Goal: Task Accomplishment & Management: Complete application form

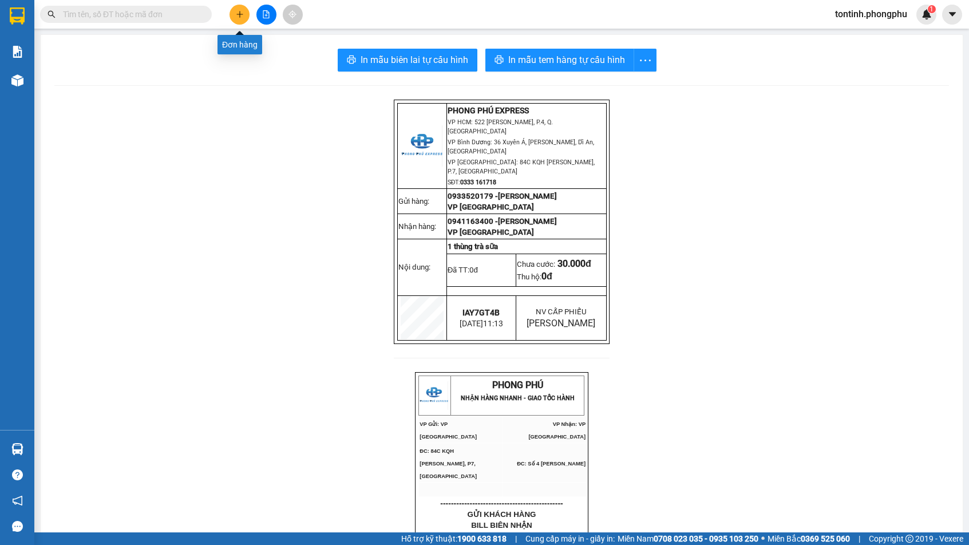
click at [239, 10] on icon "plus" at bounding box center [240, 14] width 8 height 8
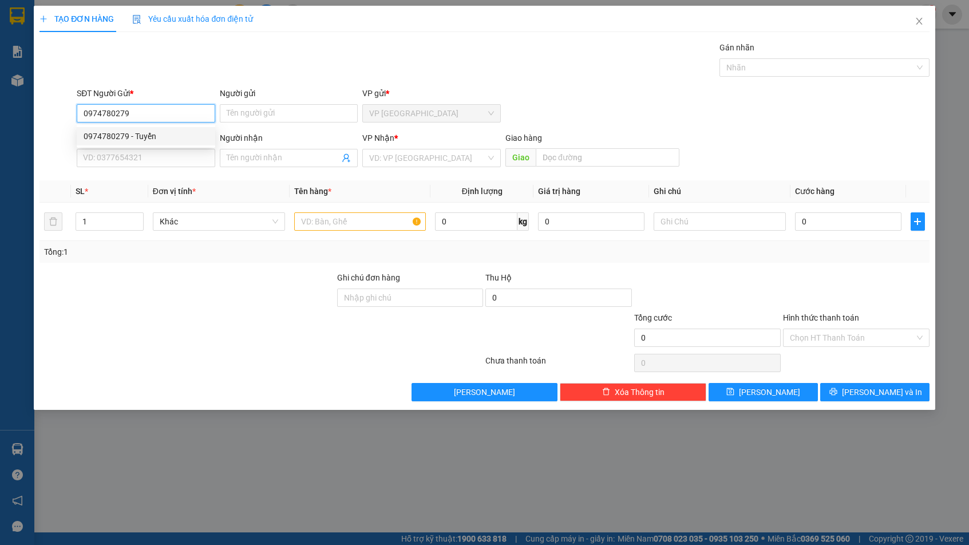
type input "0974780279"
click at [293, 127] on form "SĐT Người Gửi * 0974780279 Người gửi Tên người gửi VP gửi * VP [GEOGRAPHIC_DATA…" at bounding box center [483, 129] width 889 height 85
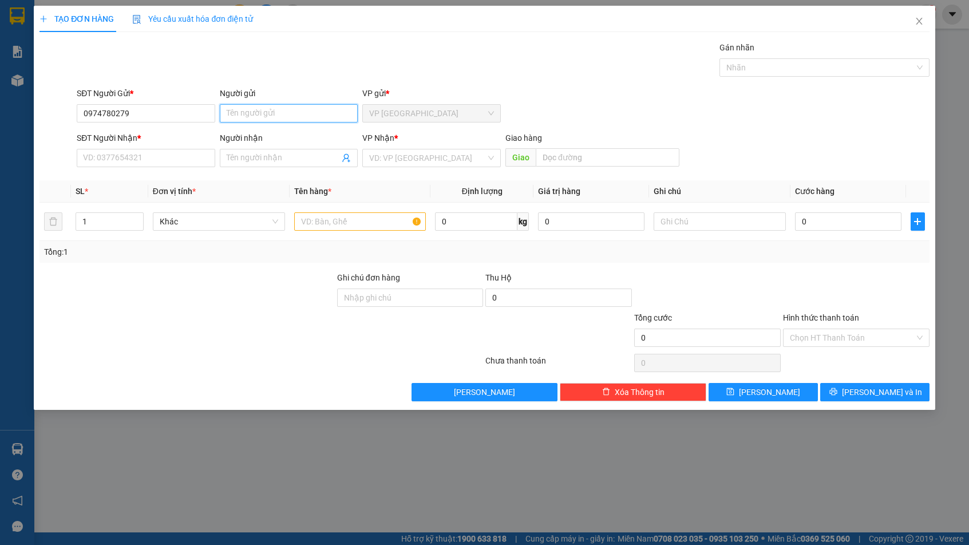
click at [290, 118] on input "Người gửi" at bounding box center [289, 113] width 138 height 18
drag, startPoint x: 164, startPoint y: 110, endPoint x: 22, endPoint y: 117, distance: 142.1
click at [22, 117] on div "TẠO ĐƠN HÀNG Yêu cầu xuất hóa đơn điện tử Transit Pickup Surcharge Ids Transit …" at bounding box center [484, 272] width 969 height 545
click at [260, 109] on input "Người gửi" at bounding box center [289, 113] width 138 height 18
type input "Chị tuyển"
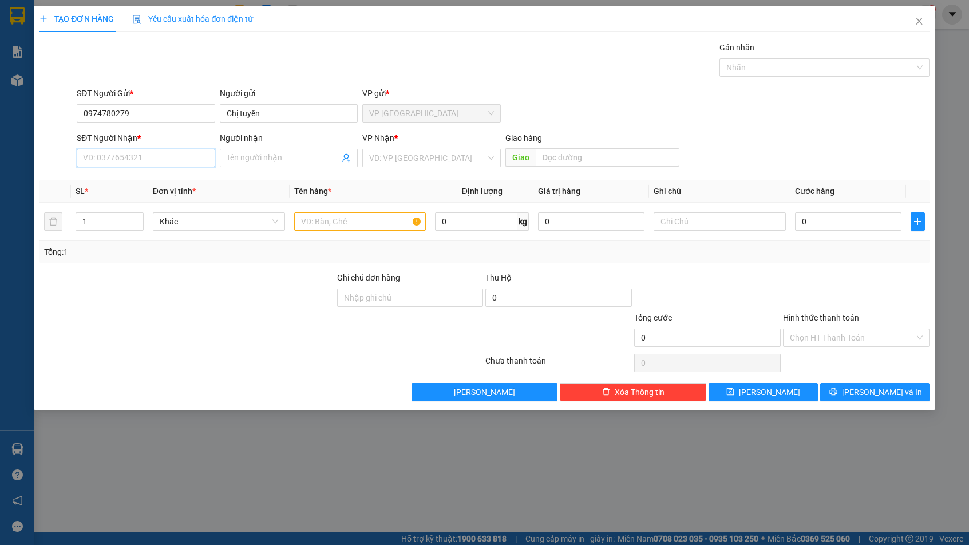
click at [166, 156] on input "SĐT Người Nhận *" at bounding box center [146, 158] width 138 height 18
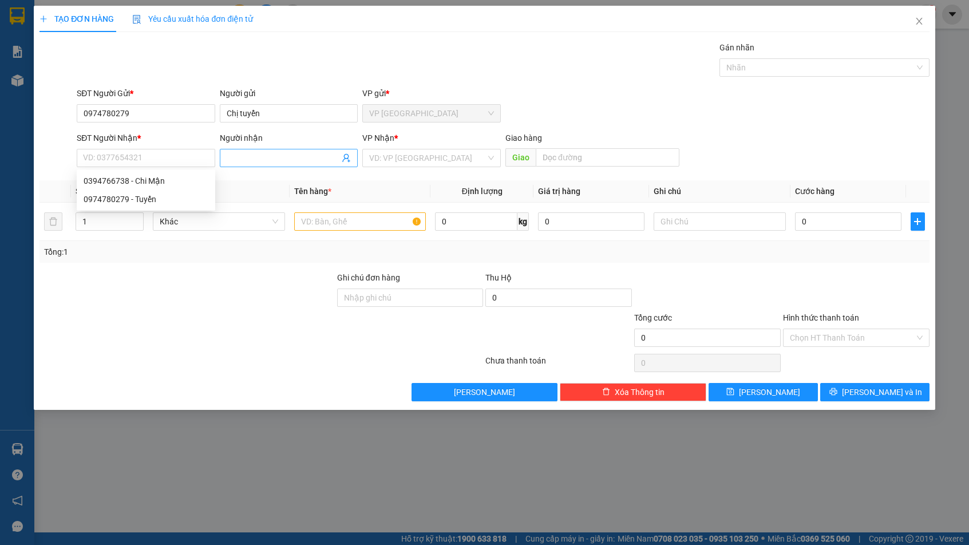
click at [293, 162] on input "Người nhận" at bounding box center [283, 158] width 113 height 13
drag, startPoint x: 240, startPoint y: 157, endPoint x: 210, endPoint y: 165, distance: 30.7
click at [210, 165] on div "SĐT Người Nhận * VD: 0377654321 Người nhận Chị Mận Chị Mận VP Nhận * VD: VP Sài…" at bounding box center [502, 152] width 857 height 40
type input "Mận"
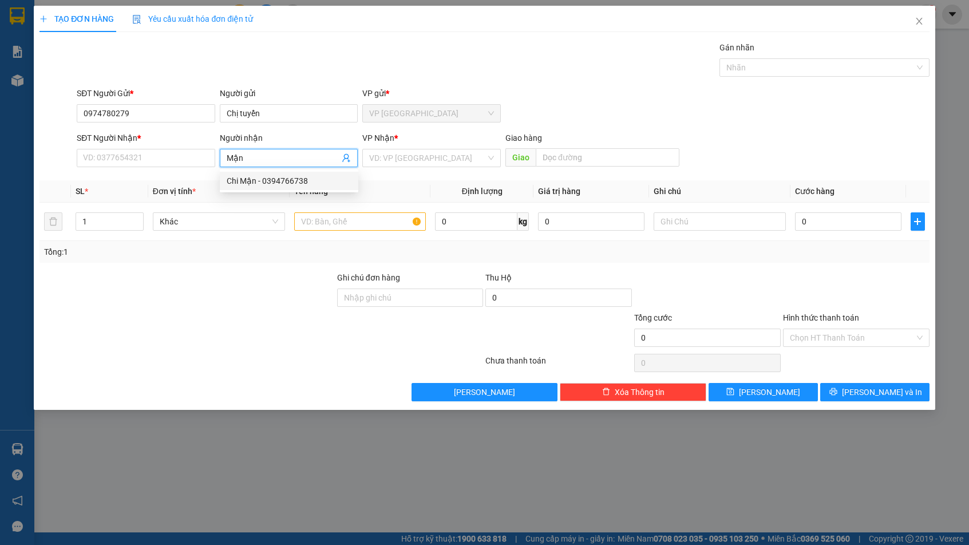
click at [244, 183] on div "Chi Mận - 0394766738" at bounding box center [289, 181] width 125 height 13
type input "0394766738"
type input "Chi Mận"
click at [436, 157] on input "search" at bounding box center [427, 157] width 117 height 17
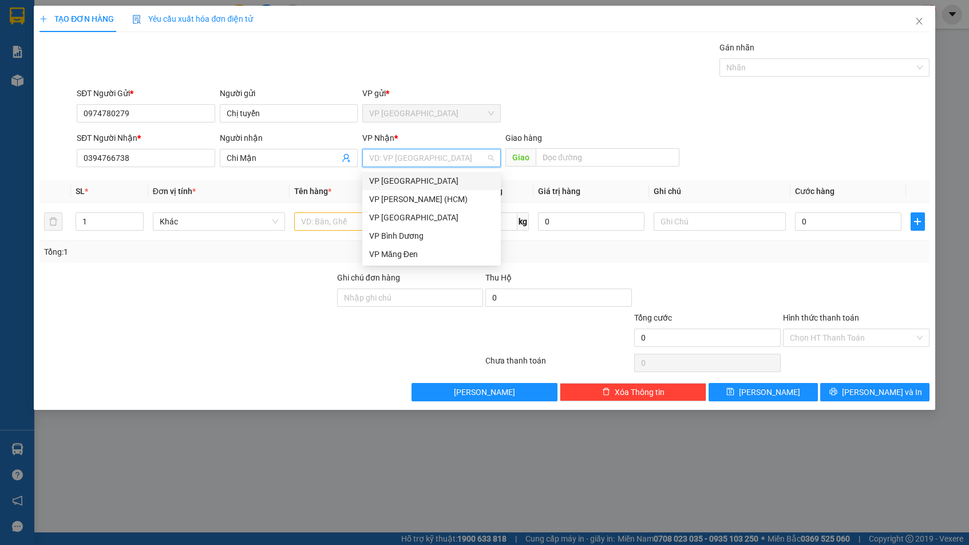
click at [431, 175] on div "VP [GEOGRAPHIC_DATA]" at bounding box center [431, 181] width 125 height 13
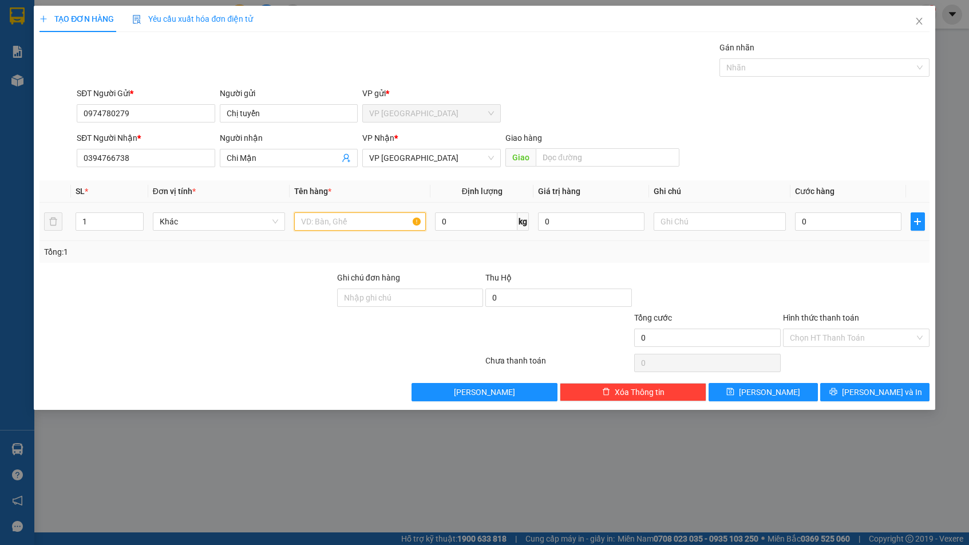
click at [324, 217] on input "text" at bounding box center [360, 221] width 132 height 18
type input "Dâu"
click at [831, 228] on input "0" at bounding box center [848, 221] width 106 height 18
type input "7"
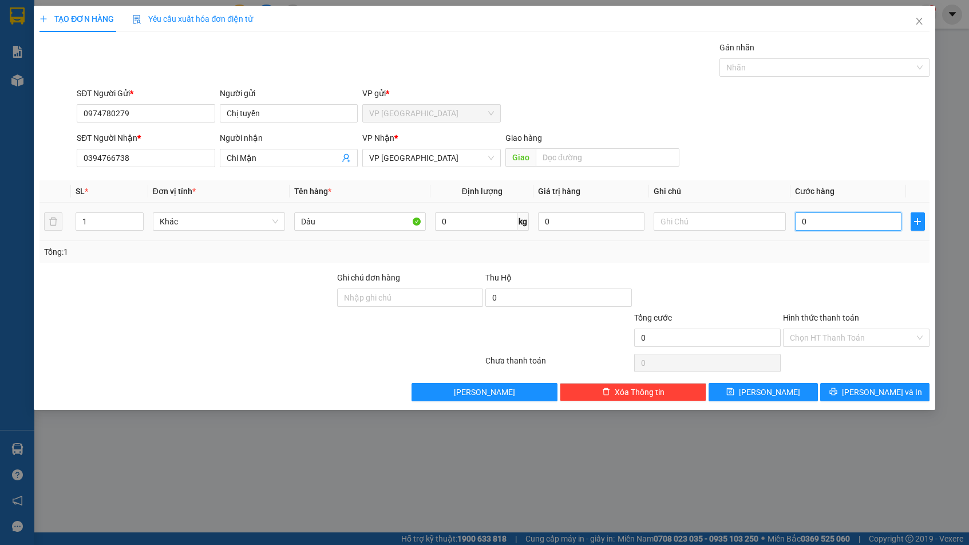
type input "7"
type input "70"
type input "700"
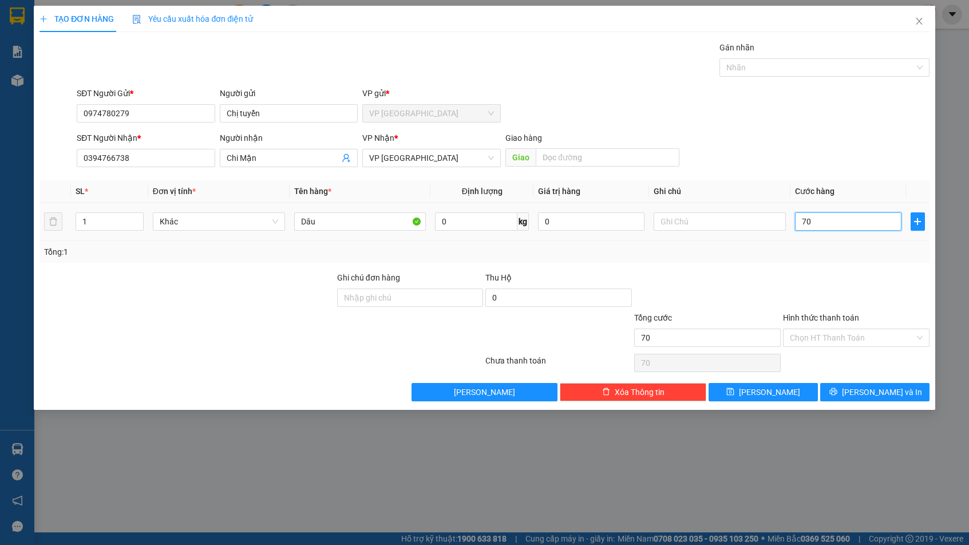
type input "700"
type input "7.000"
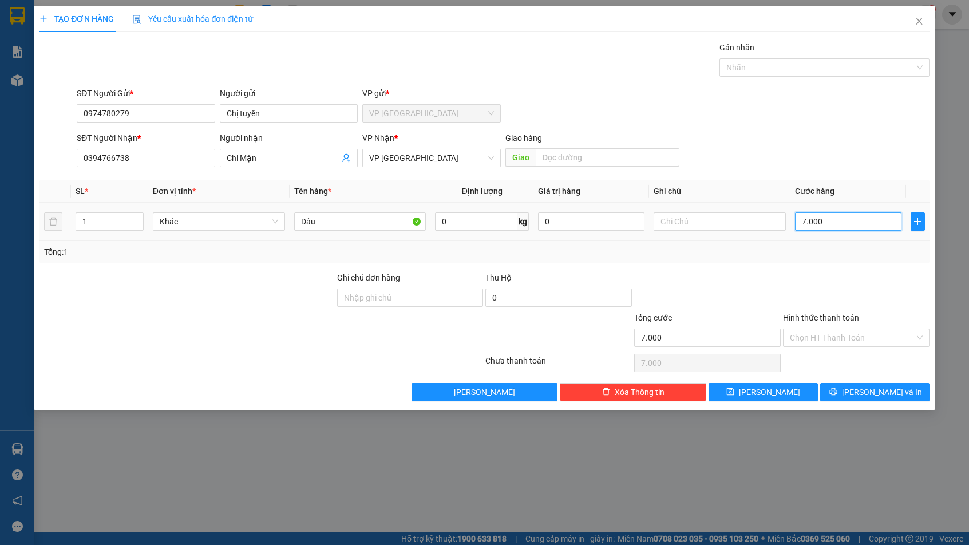
type input "70.000"
click at [877, 389] on span "[PERSON_NAME] và In" at bounding box center [882, 392] width 80 height 13
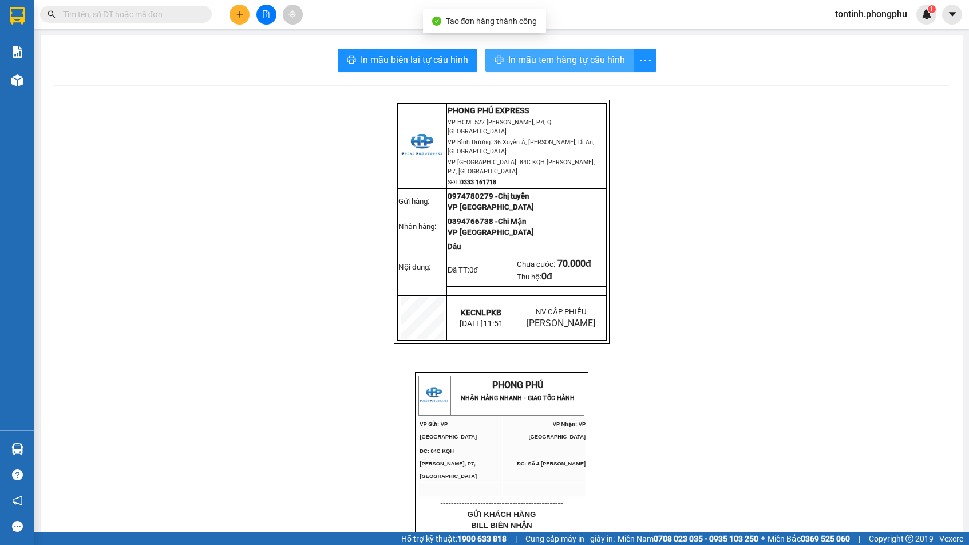
click at [529, 49] on button "In mẫu tem hàng tự cấu hình" at bounding box center [559, 60] width 149 height 23
